Goal: Information Seeking & Learning: Learn about a topic

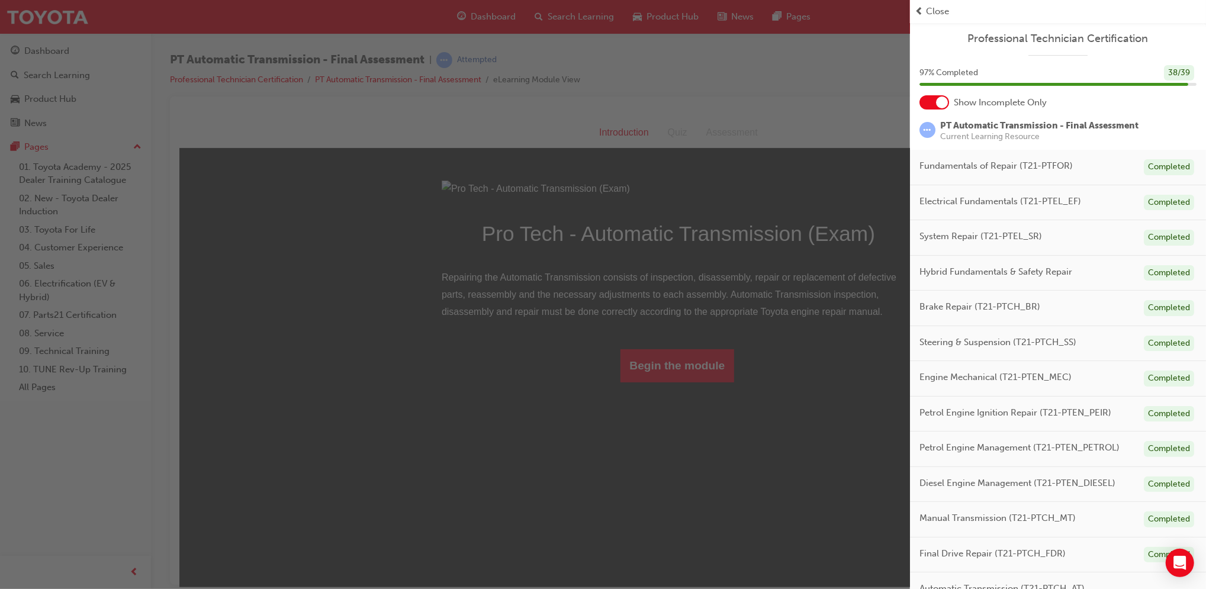
click at [657, 454] on div "button" at bounding box center [455, 294] width 910 height 589
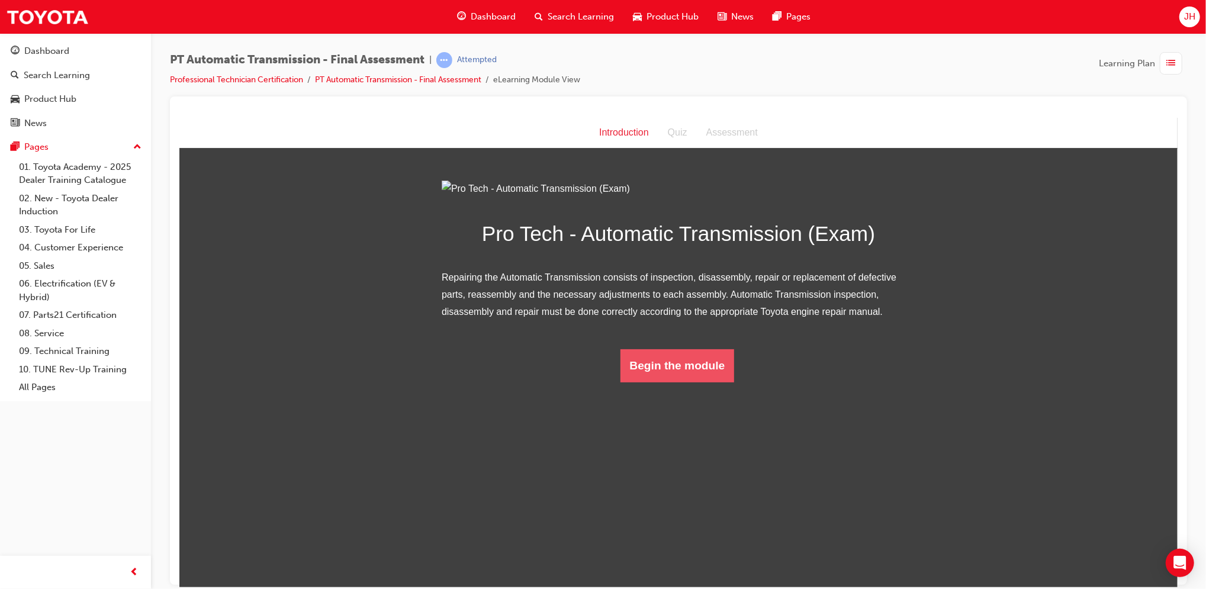
click at [651, 382] on button "Begin the module" at bounding box center [677, 365] width 114 height 33
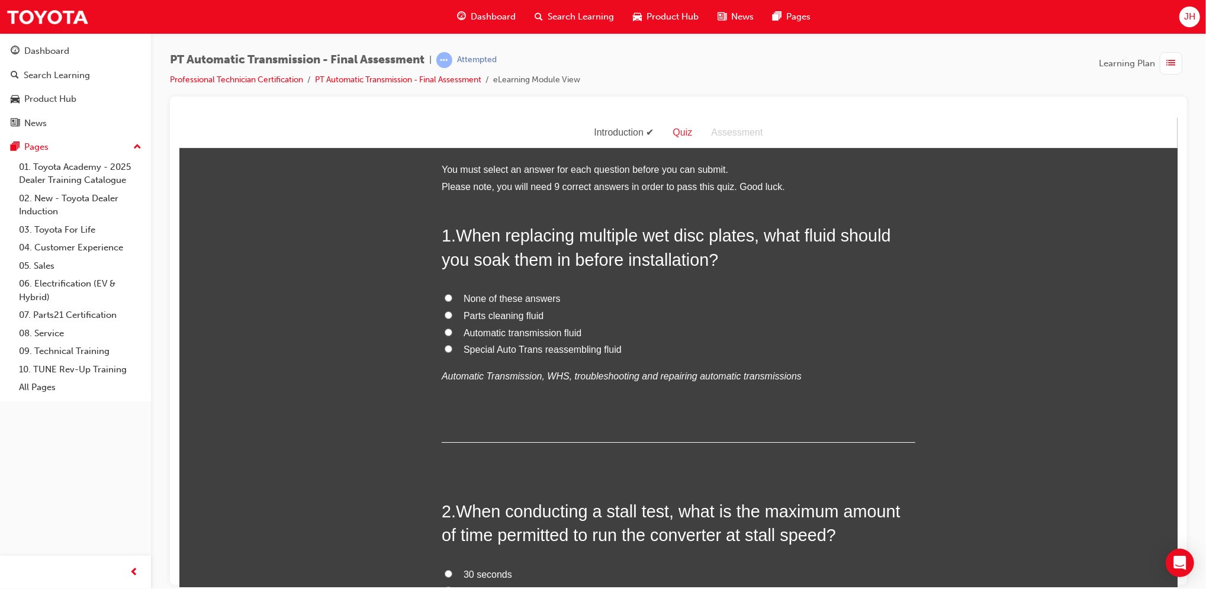
click at [463, 333] on span "Automatic transmission fluid" at bounding box center [522, 333] width 118 height 10
click at [452, 333] on input "Automatic transmission fluid" at bounding box center [448, 332] width 8 height 8
radio input "true"
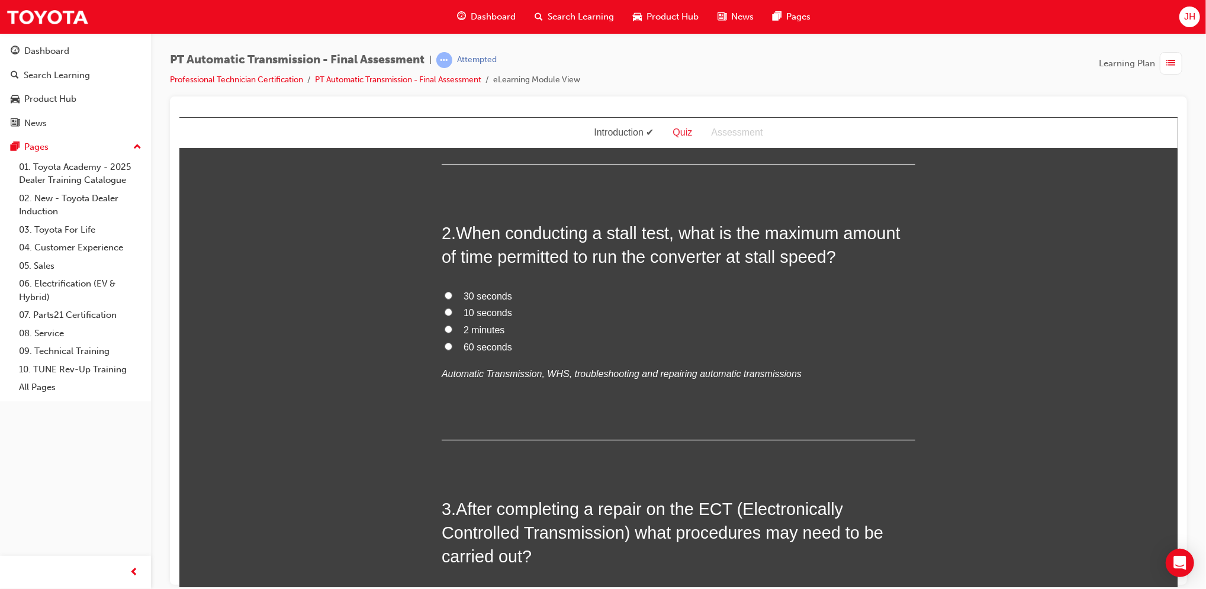
scroll to position [280, 0]
click at [463, 306] on span "10 seconds" at bounding box center [487, 311] width 49 height 10
click at [452, 307] on input "10 seconds" at bounding box center [448, 311] width 8 height 8
radio input "true"
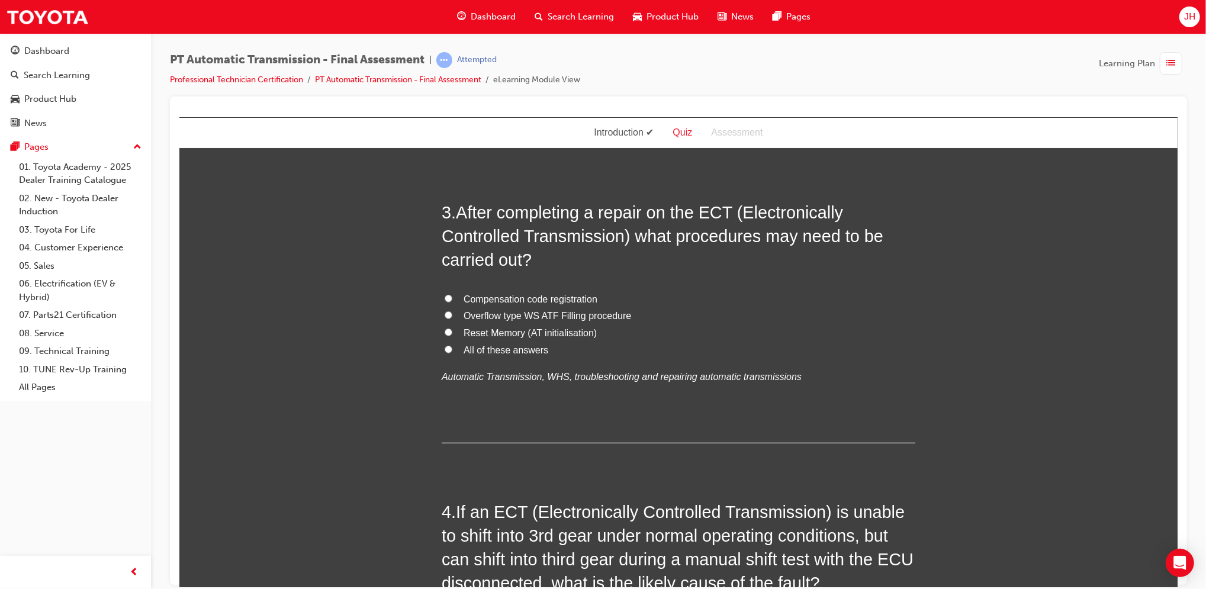
scroll to position [576, 0]
click at [527, 348] on span "All of these answers" at bounding box center [505, 349] width 85 height 10
click at [452, 348] on input "All of these answers" at bounding box center [448, 348] width 8 height 8
radio input "true"
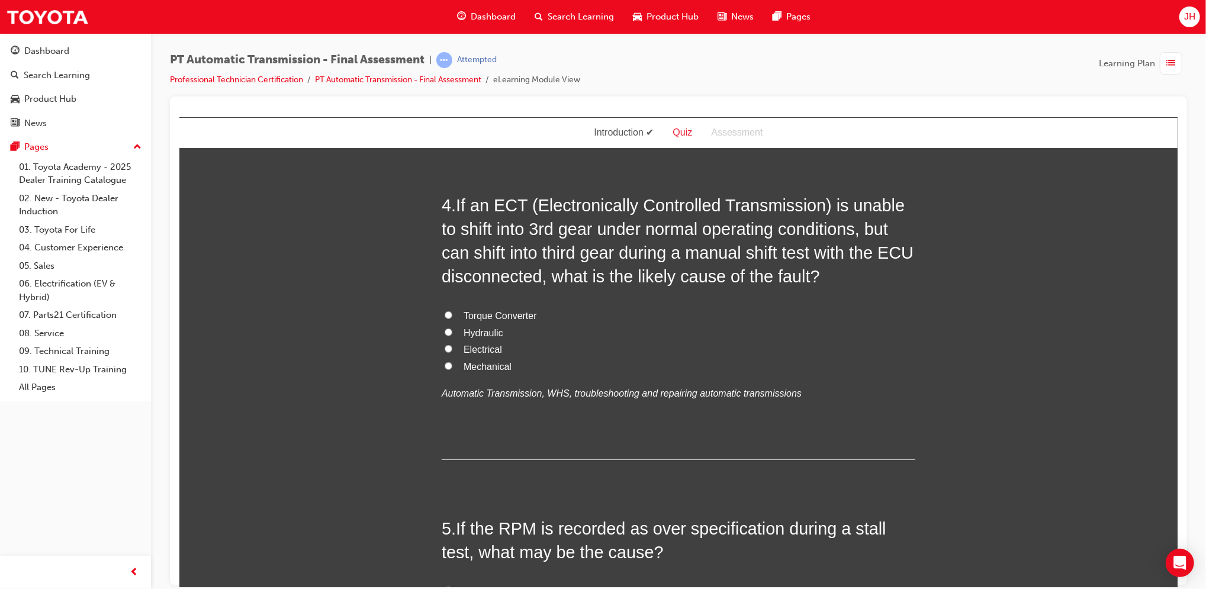
scroll to position [881, 0]
click at [489, 351] on span "Electrical" at bounding box center [482, 350] width 38 height 10
click at [452, 351] on input "Electrical" at bounding box center [448, 349] width 8 height 8
radio input "true"
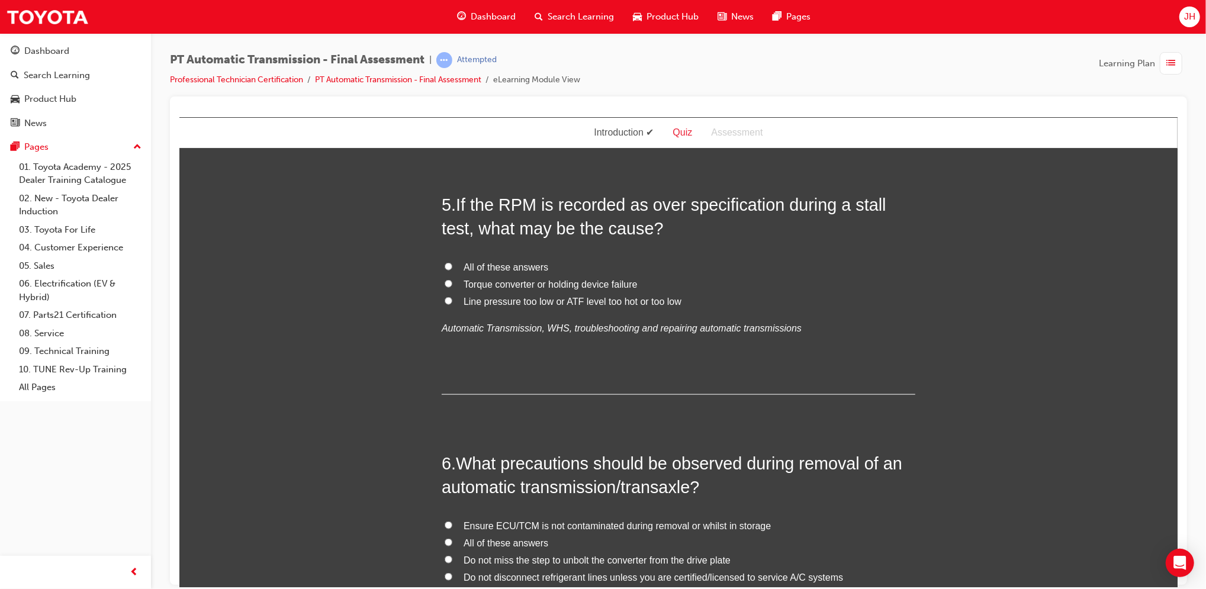
scroll to position [1206, 0]
click at [513, 274] on label "All of these answers" at bounding box center [678, 266] width 474 height 17
click at [452, 269] on input "All of these answers" at bounding box center [448, 266] width 8 height 8
radio input "true"
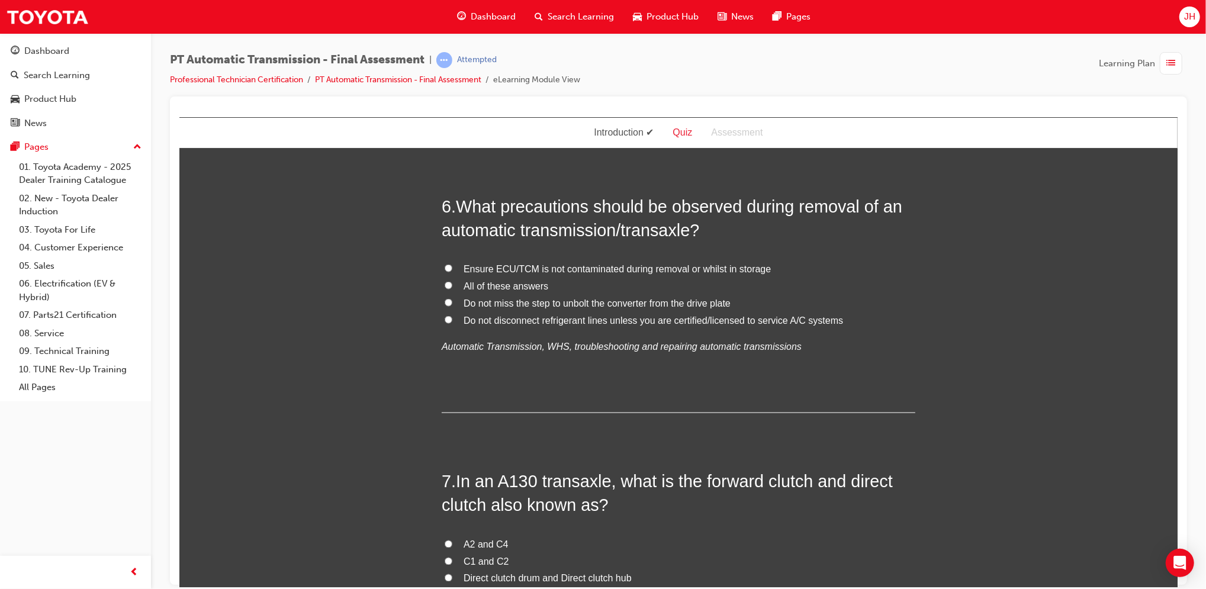
scroll to position [1464, 0]
click at [486, 282] on span "All of these answers" at bounding box center [505, 285] width 85 height 10
click at [452, 282] on input "All of these answers" at bounding box center [448, 284] width 8 height 8
radio input "true"
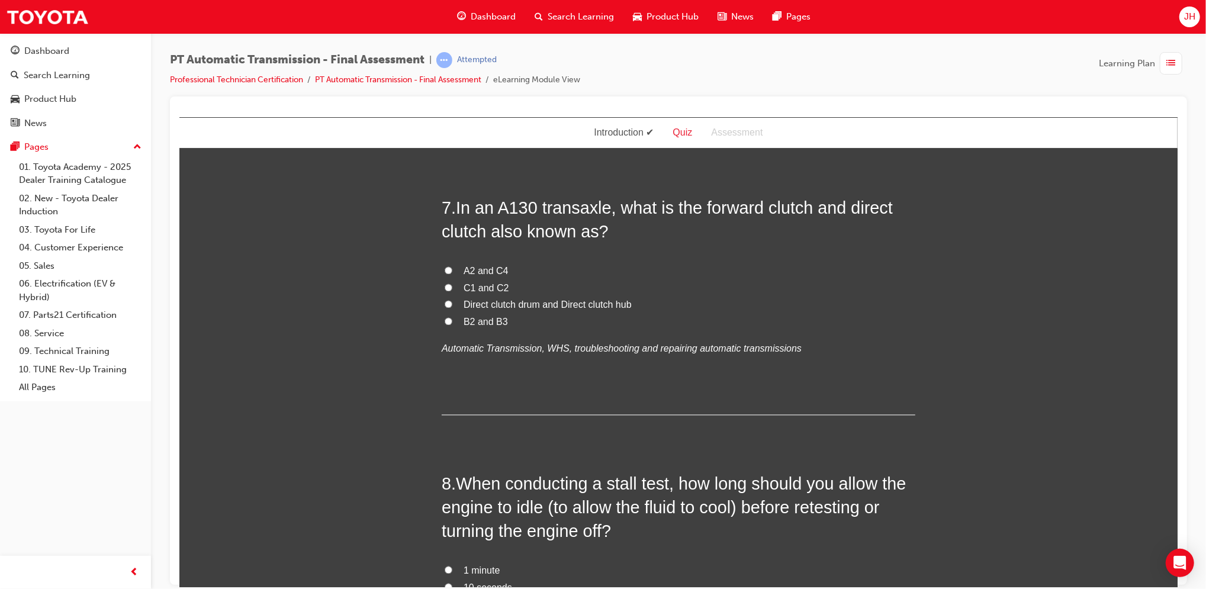
scroll to position [1737, 0]
click at [463, 283] on span "C1 and C2" at bounding box center [486, 288] width 46 height 10
click at [452, 283] on input "C1 and C2" at bounding box center [448, 287] width 8 height 8
radio input "true"
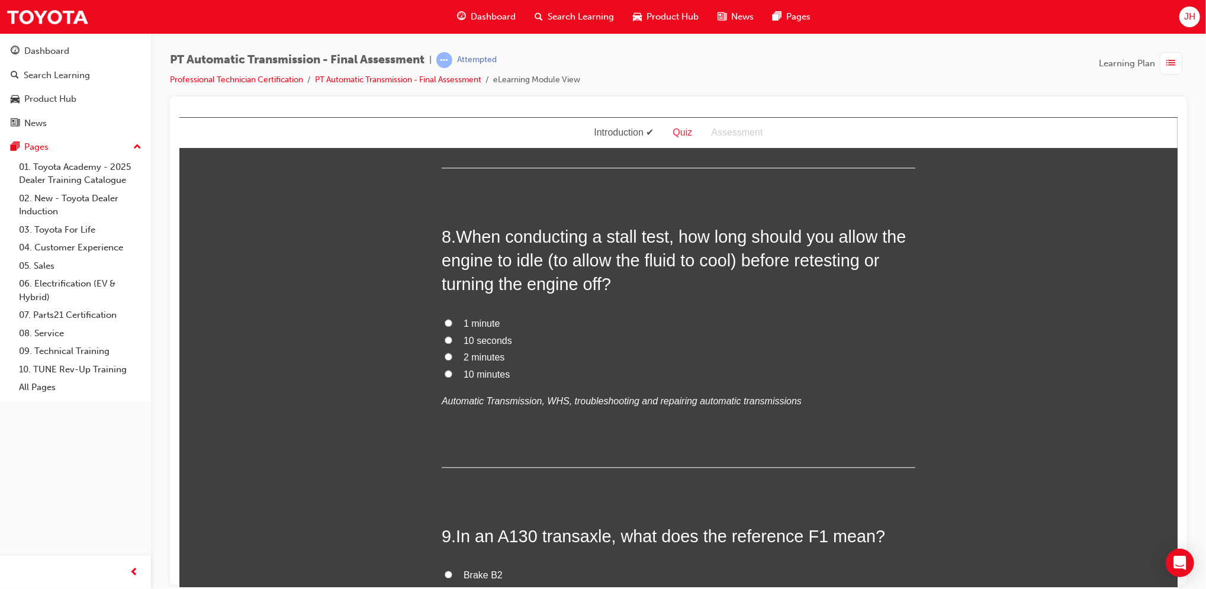
scroll to position [1985, 0]
click at [459, 348] on label "2 minutes" at bounding box center [678, 356] width 474 height 17
click at [452, 351] on input "2 minutes" at bounding box center [448, 355] width 8 height 8
radio input "true"
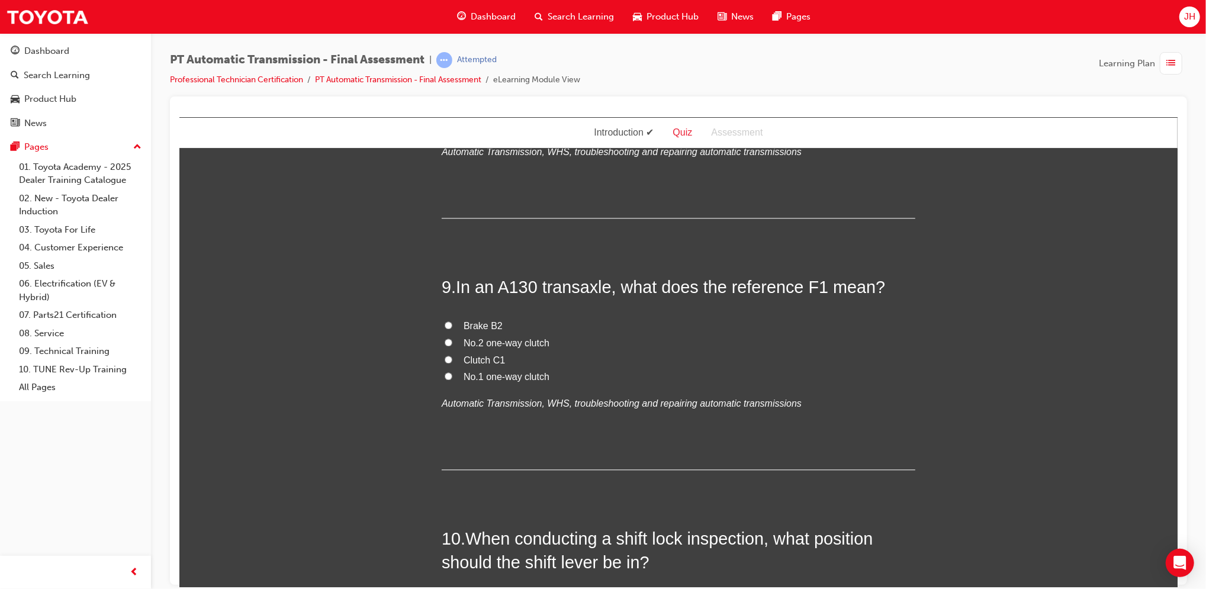
scroll to position [2240, 0]
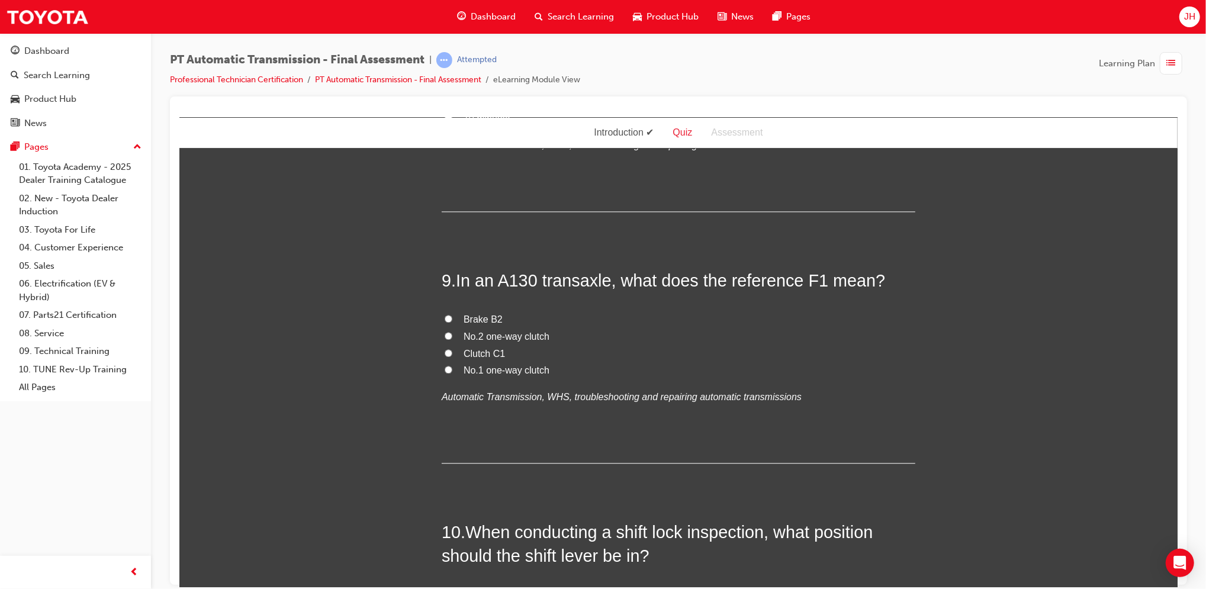
click at [527, 374] on span "No.1 one-way clutch" at bounding box center [506, 370] width 86 height 10
click at [452, 373] on input "No.1 one-way clutch" at bounding box center [448, 369] width 8 height 8
radio input "true"
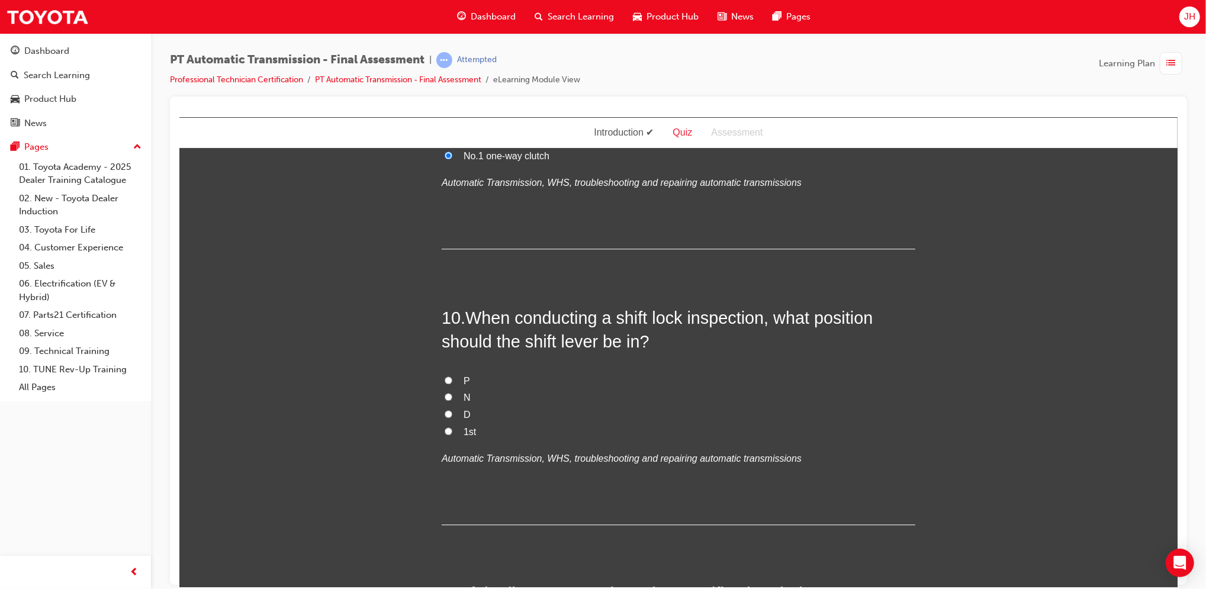
scroll to position [2479, 0]
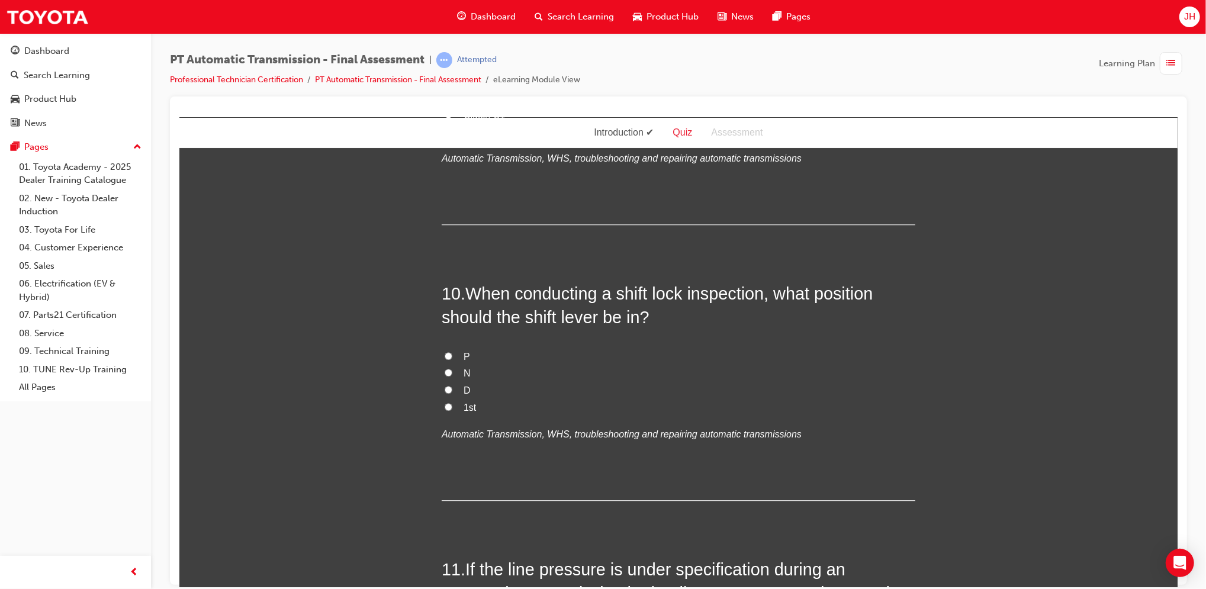
click at [449, 356] on label "P" at bounding box center [678, 356] width 474 height 17
click at [449, 356] on input "P" at bounding box center [448, 356] width 8 height 8
radio input "true"
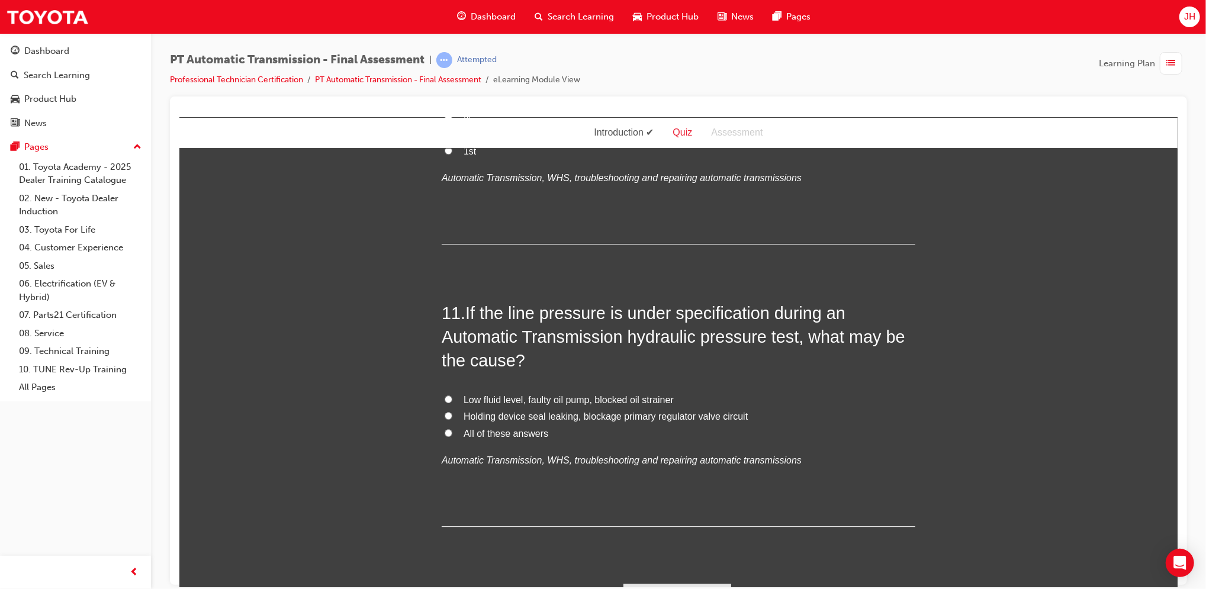
scroll to position [2763, 0]
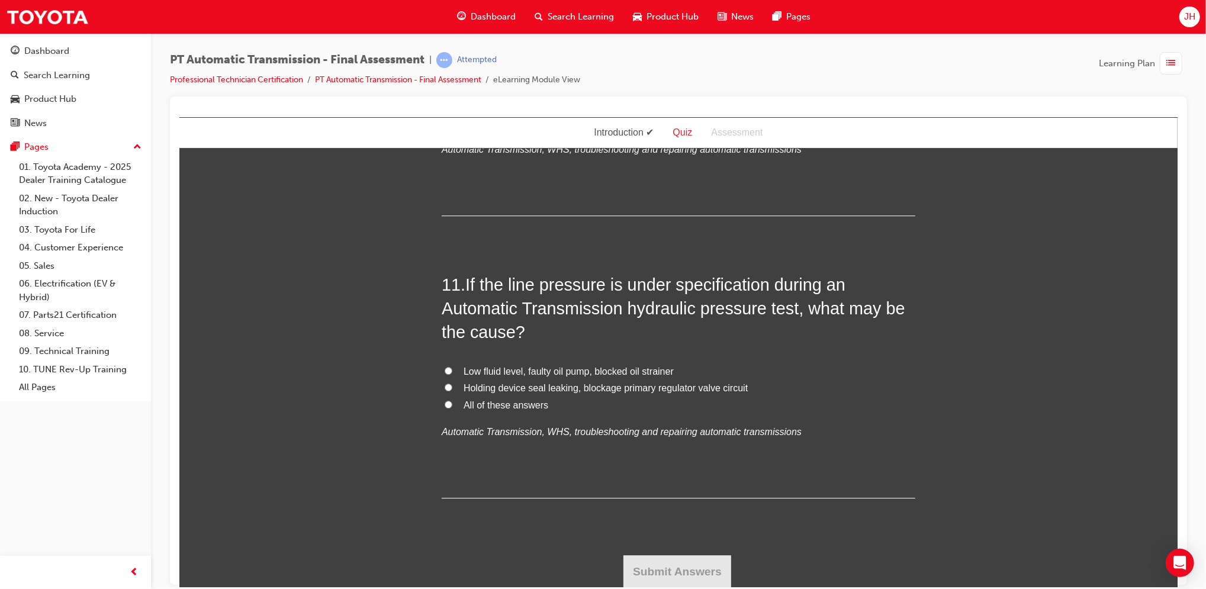
click at [474, 401] on span "All of these answers" at bounding box center [505, 405] width 85 height 10
click at [452, 401] on input "All of these answers" at bounding box center [448, 404] width 8 height 8
radio input "true"
click at [662, 563] on button "Submit Answers" at bounding box center [677, 571] width 108 height 33
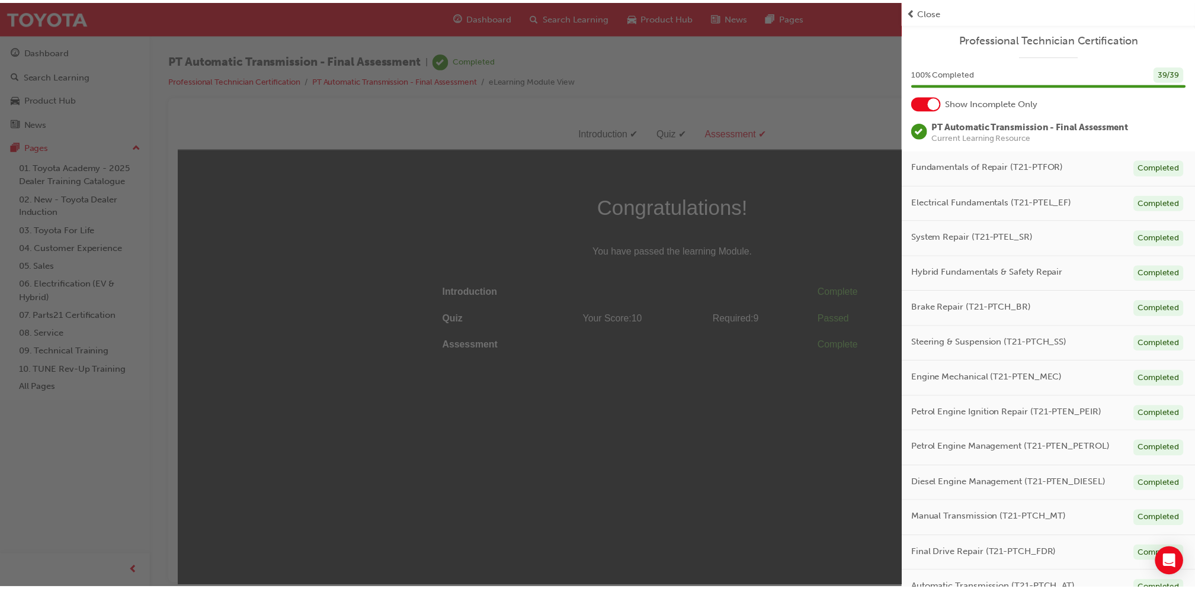
scroll to position [19, 0]
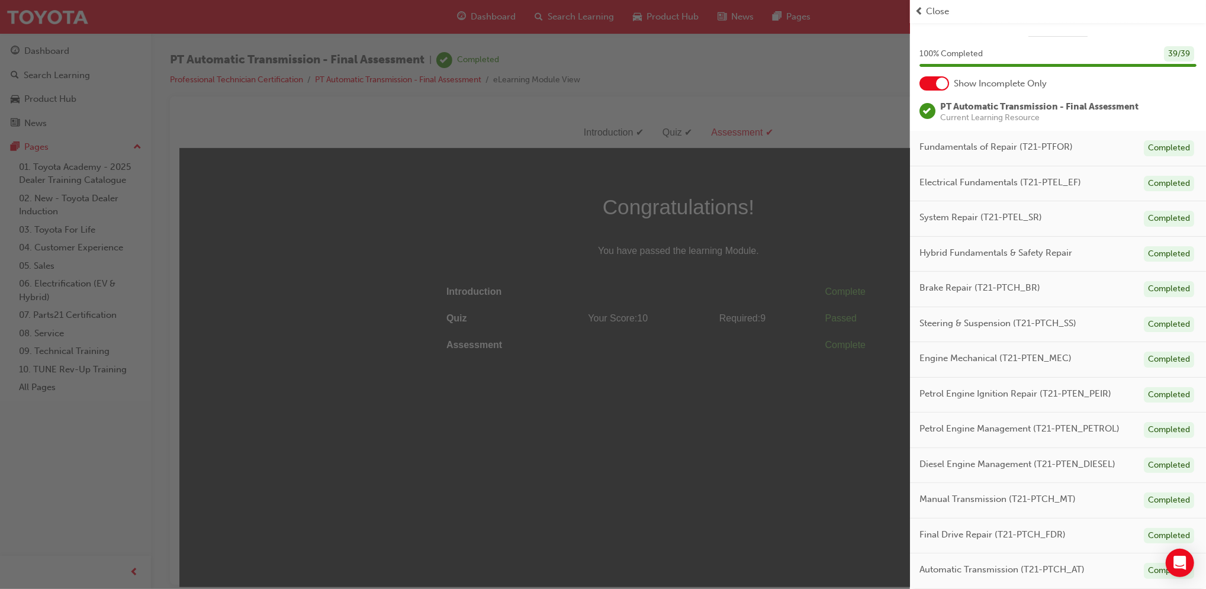
click at [349, 101] on div "button" at bounding box center [455, 294] width 910 height 589
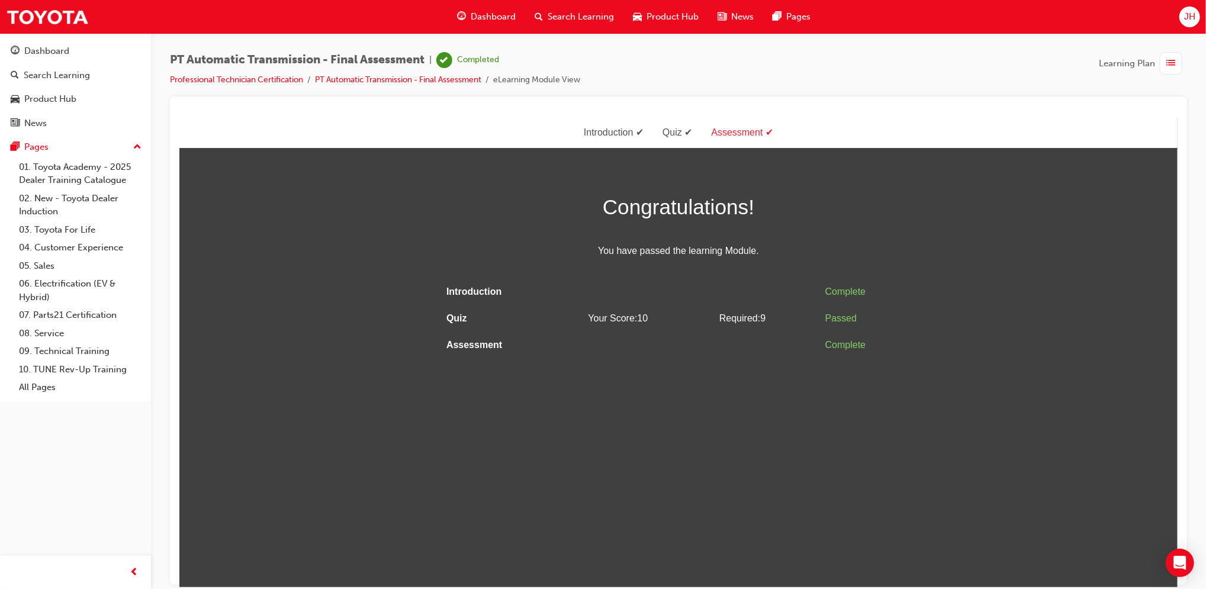
click at [482, 17] on span "Dashboard" at bounding box center [493, 17] width 45 height 14
